Goal: Navigation & Orientation: Find specific page/section

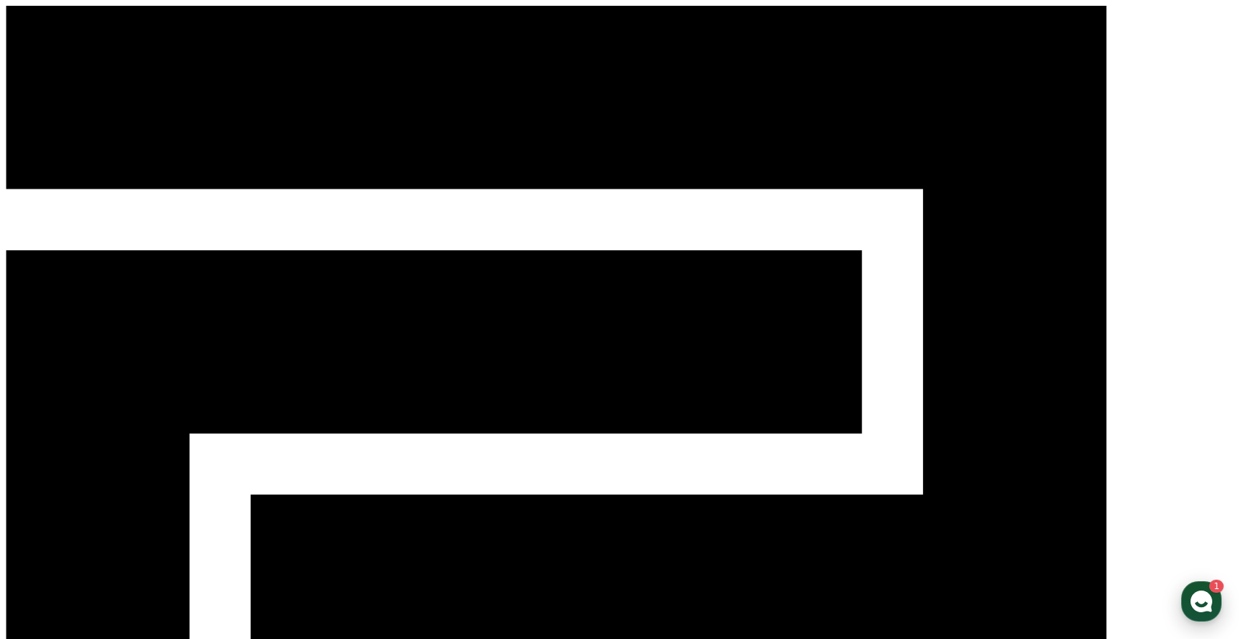
click at [1193, 604] on use "button" at bounding box center [1202, 602] width 22 height 22
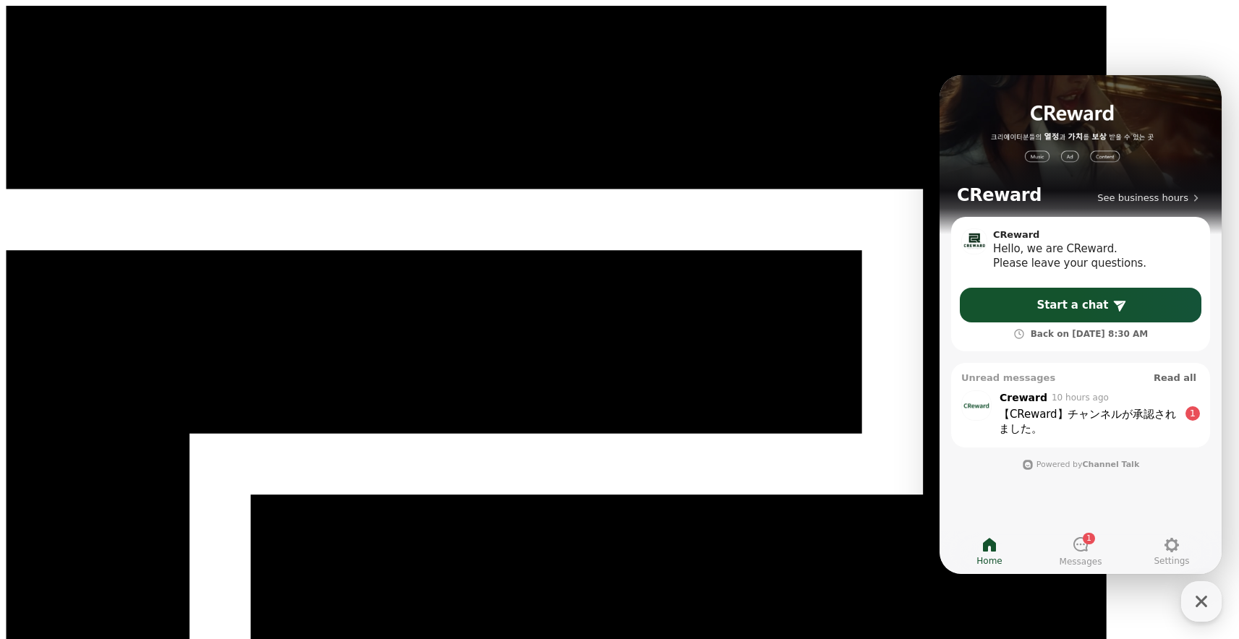
click at [1060, 552] on link "1 Messages" at bounding box center [1080, 552] width 91 height 36
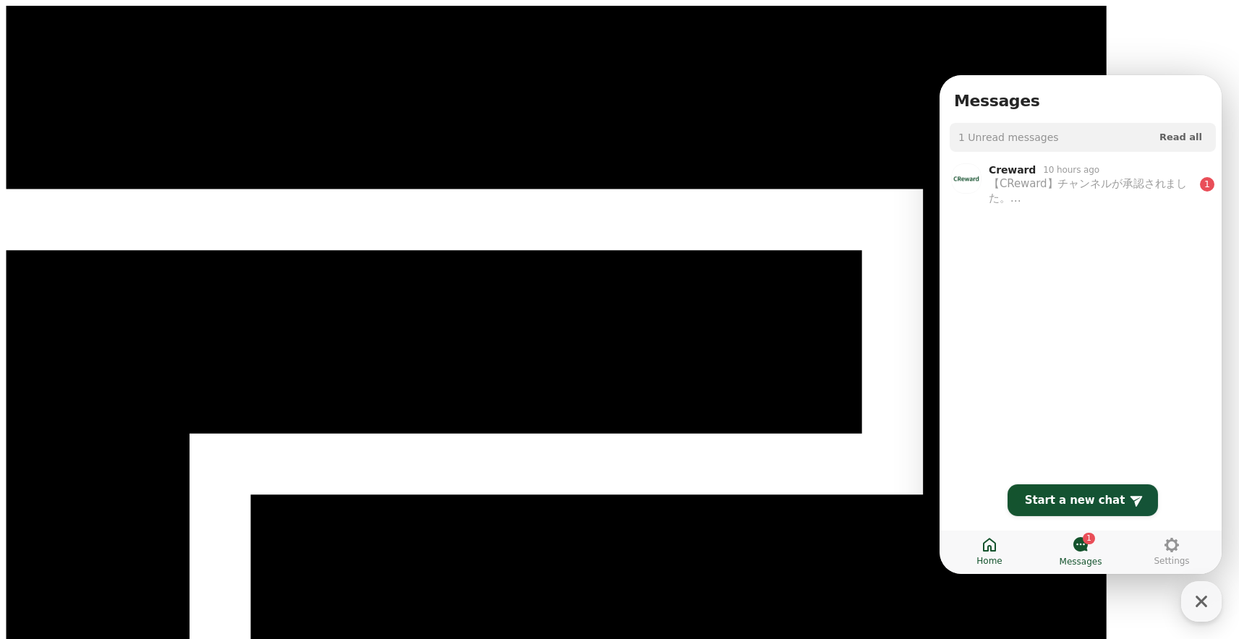
click at [1003, 549] on link "Home" at bounding box center [989, 552] width 91 height 36
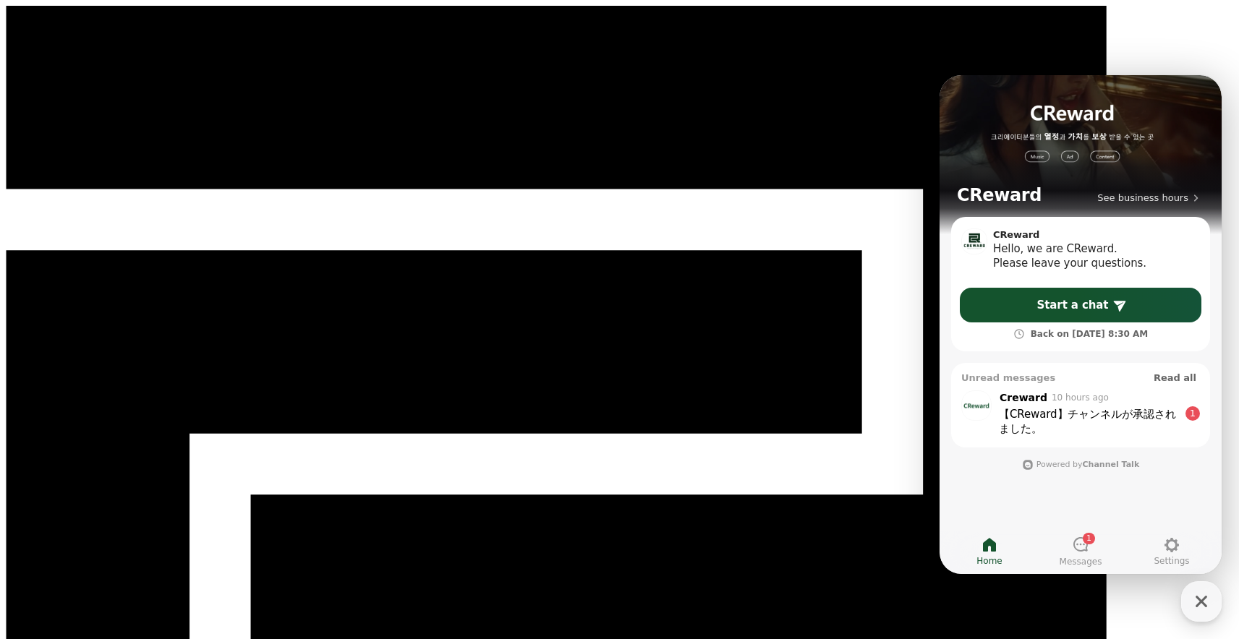
click at [952, 503] on div "CReward See business hours CReward Hello, we are CReward. Please leave your que…" at bounding box center [1081, 324] width 282 height 499
click at [1209, 606] on icon "button" at bounding box center [1201, 602] width 26 height 26
